Goal: Information Seeking & Learning: Learn about a topic

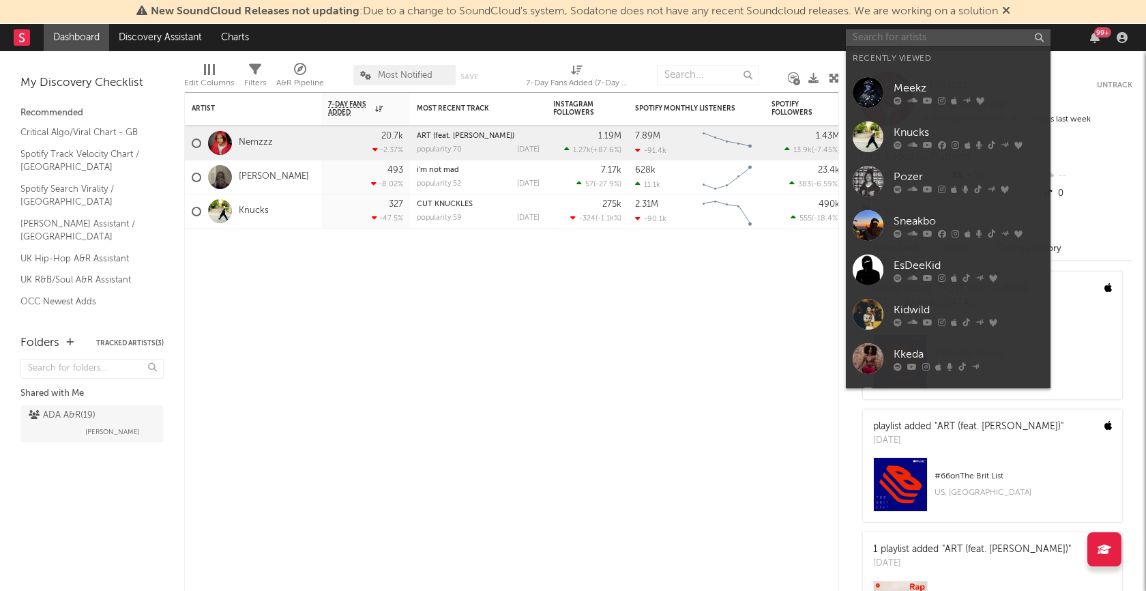
click at [917, 36] on input "text" at bounding box center [948, 37] width 205 height 17
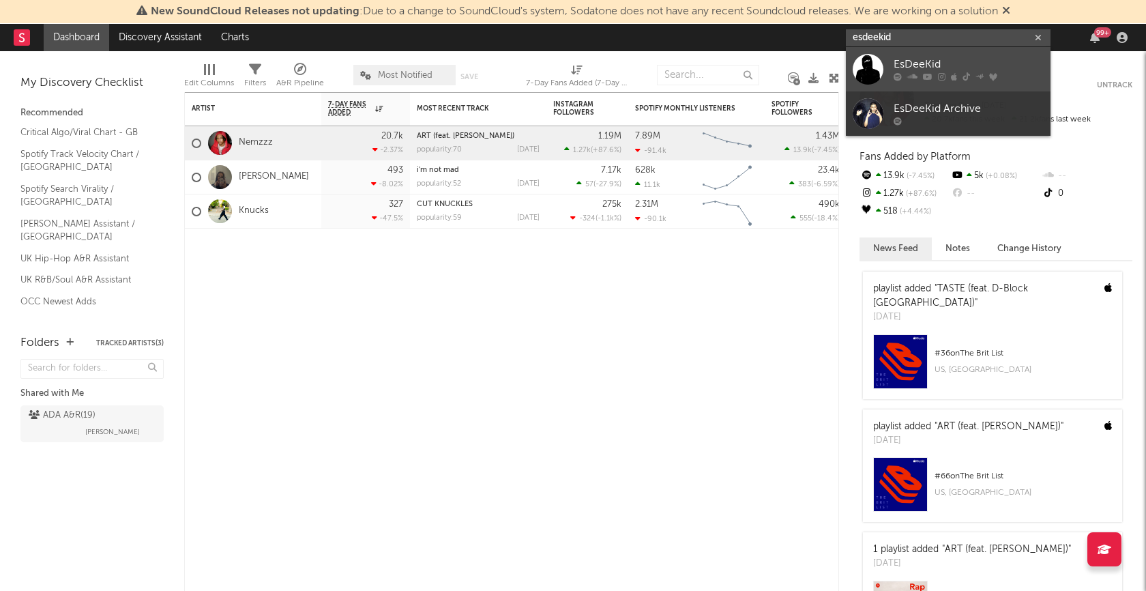
type input "esdeekid"
click at [932, 58] on div "EsDeeKid" at bounding box center [968, 65] width 150 height 16
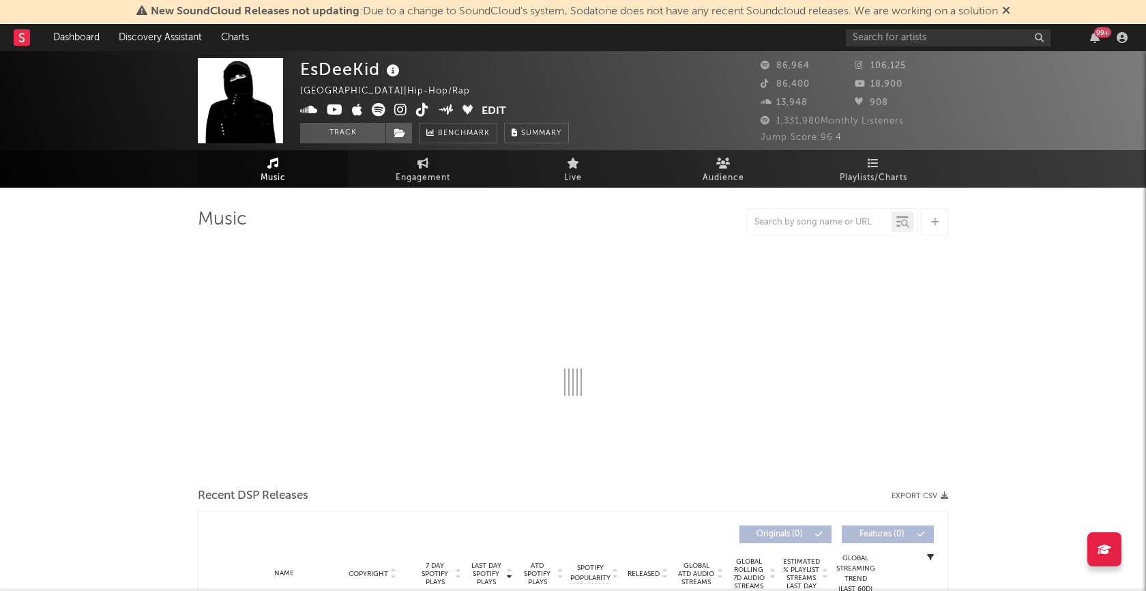
select select "6m"
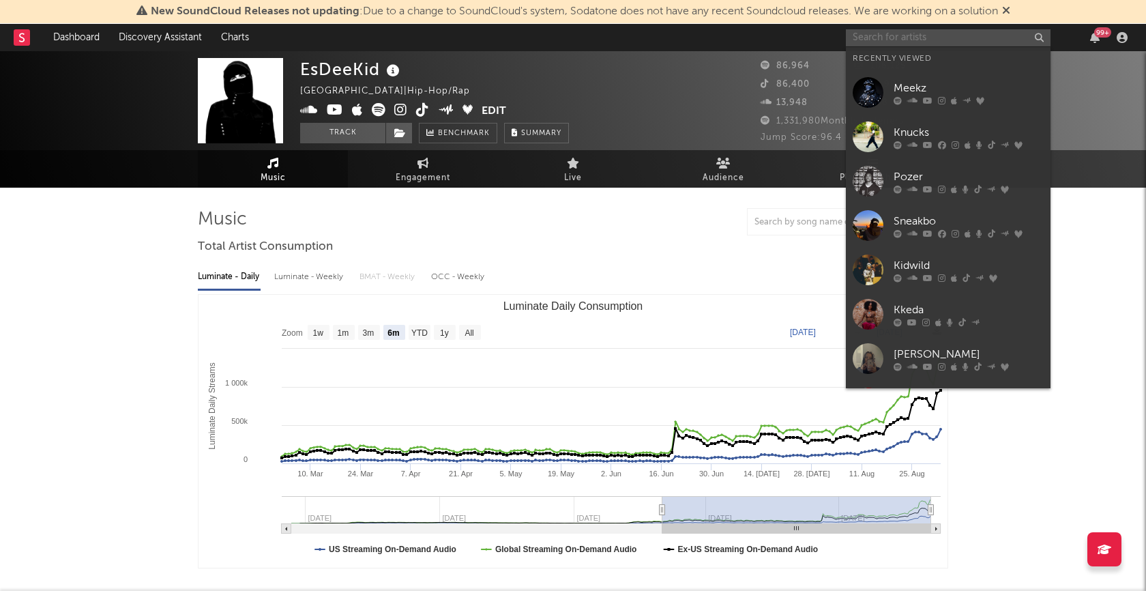
click at [923, 34] on input "text" at bounding box center [948, 37] width 205 height 17
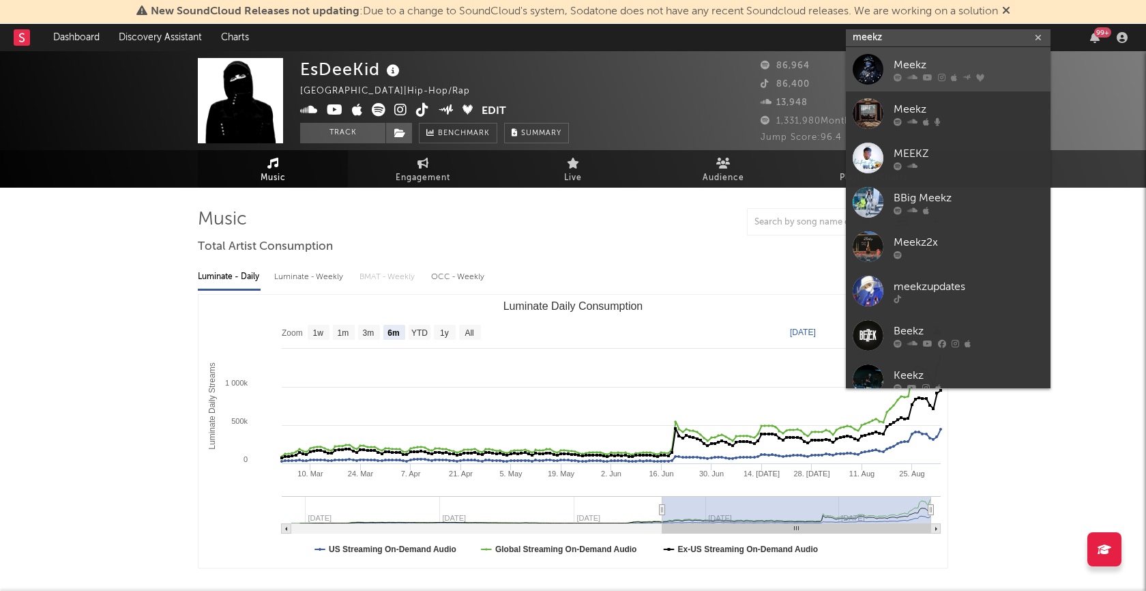
type input "meekz"
click at [906, 63] on div "Meekz" at bounding box center [968, 65] width 150 height 16
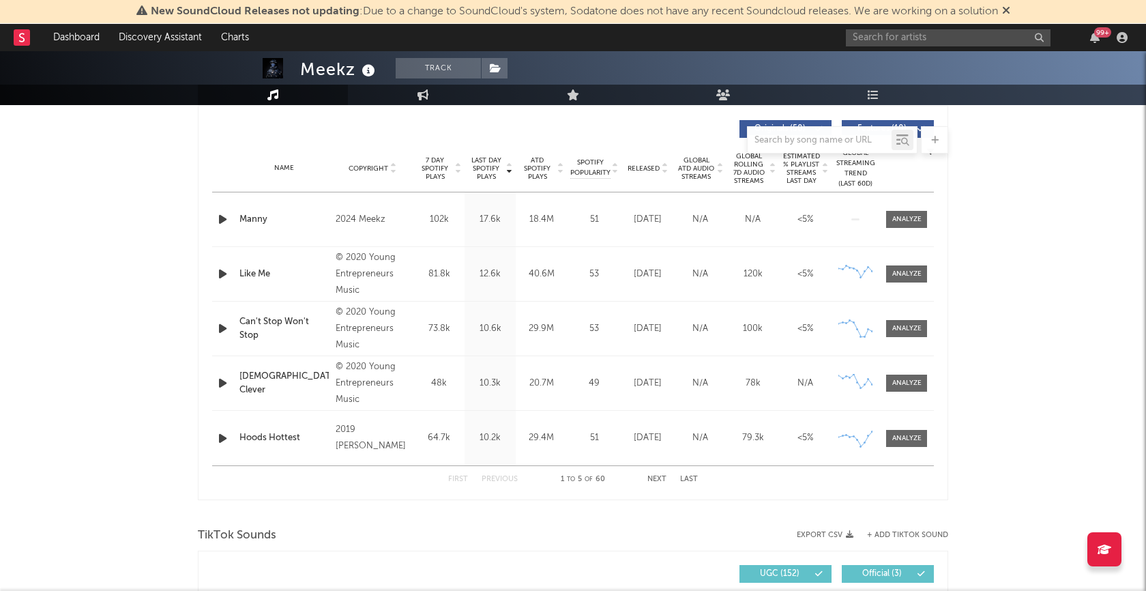
select select "6m"
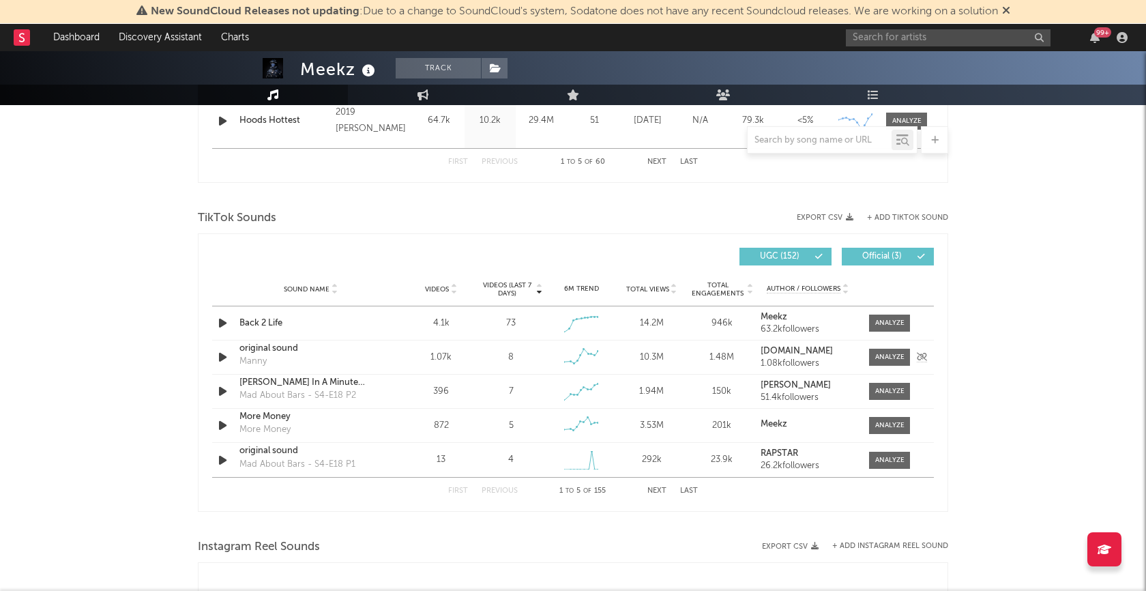
scroll to position [883, 0]
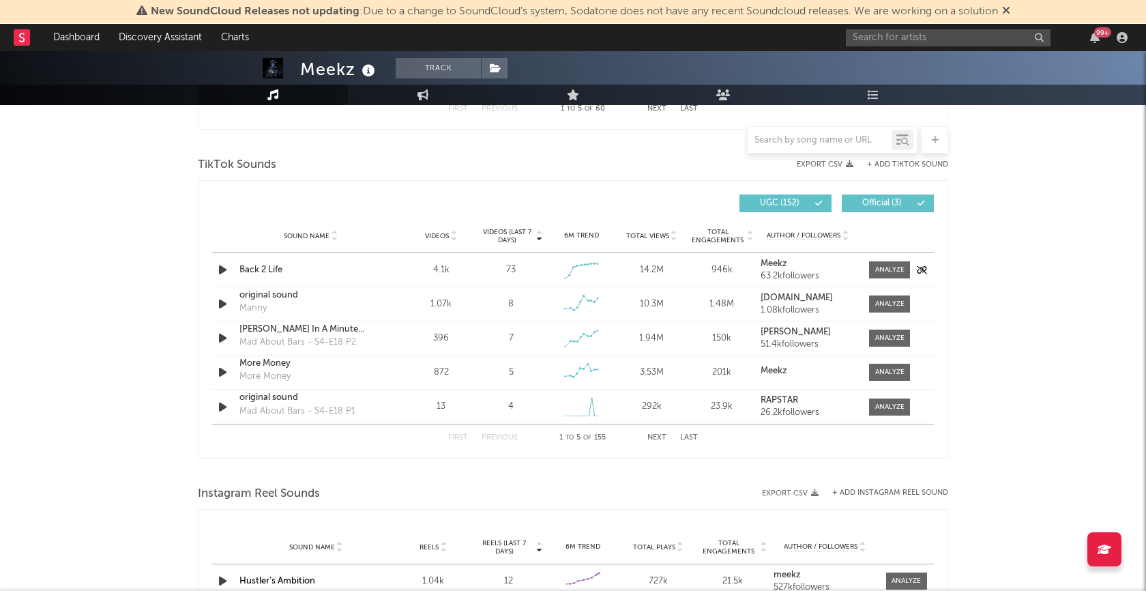
click at [299, 272] on div "Back 2 Life" at bounding box center [310, 270] width 143 height 14
click at [891, 271] on div at bounding box center [889, 270] width 29 height 10
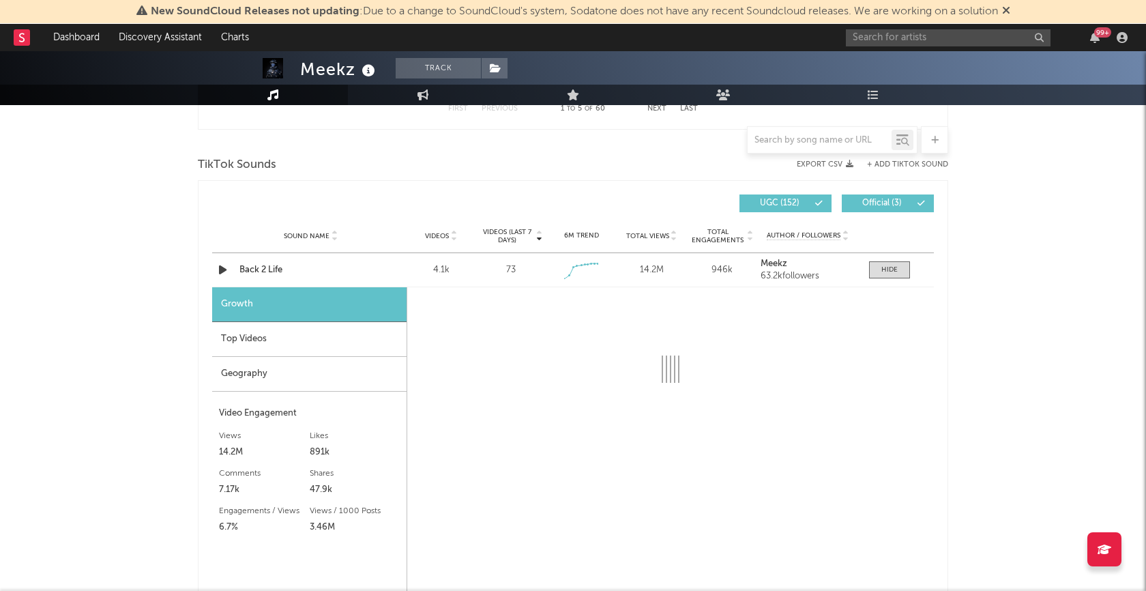
select select "1w"
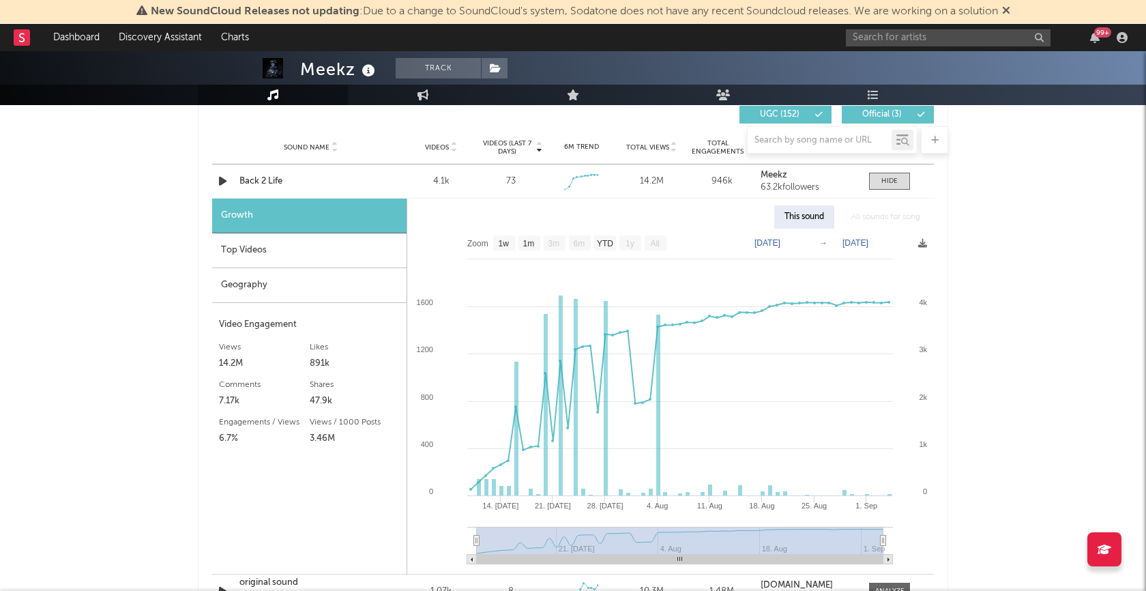
scroll to position [968, 0]
